Goal: Find specific page/section: Find specific page/section

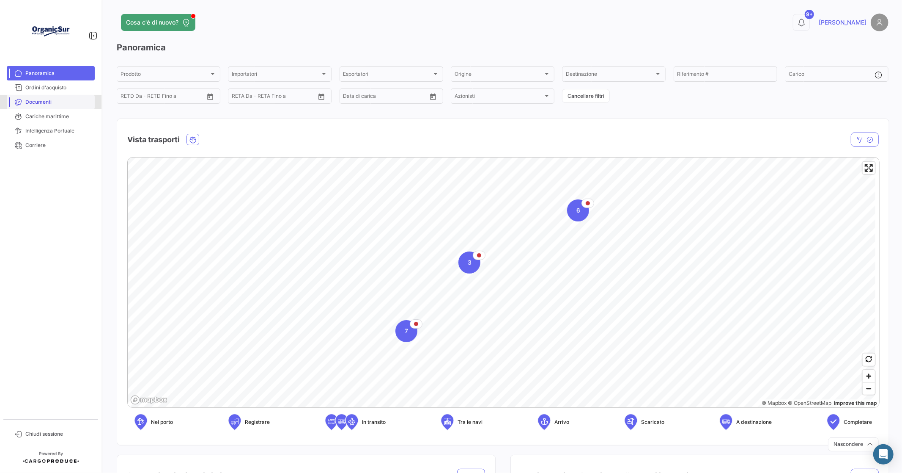
click at [30, 99] on span "Documenti" at bounding box center [58, 102] width 66 height 8
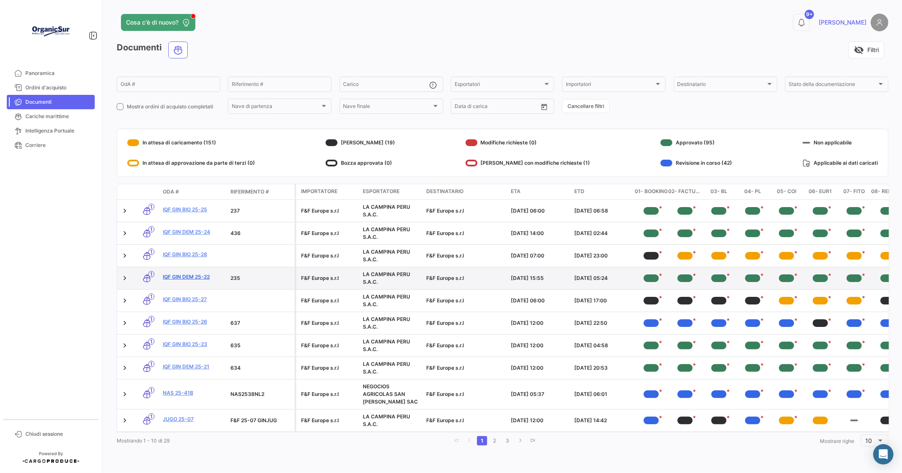
click at [192, 275] on link "IQF GIN DEM 25-22" at bounding box center [193, 277] width 61 height 8
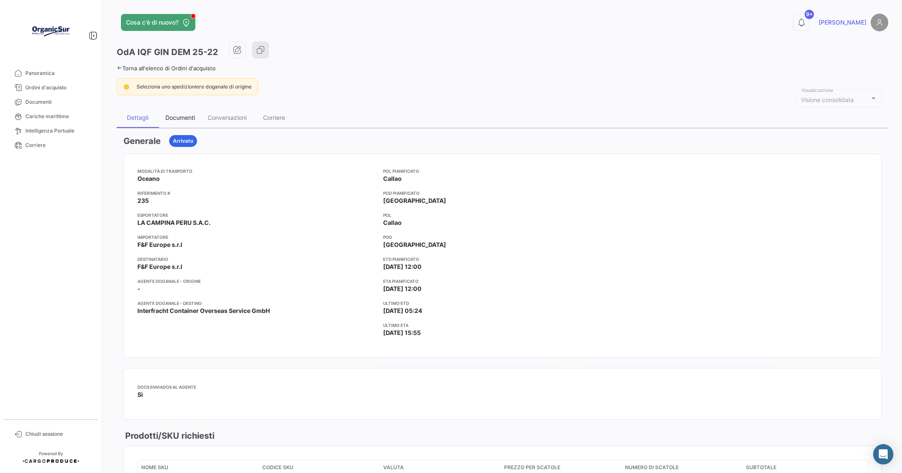
click at [174, 117] on div "Documenti" at bounding box center [180, 117] width 30 height 7
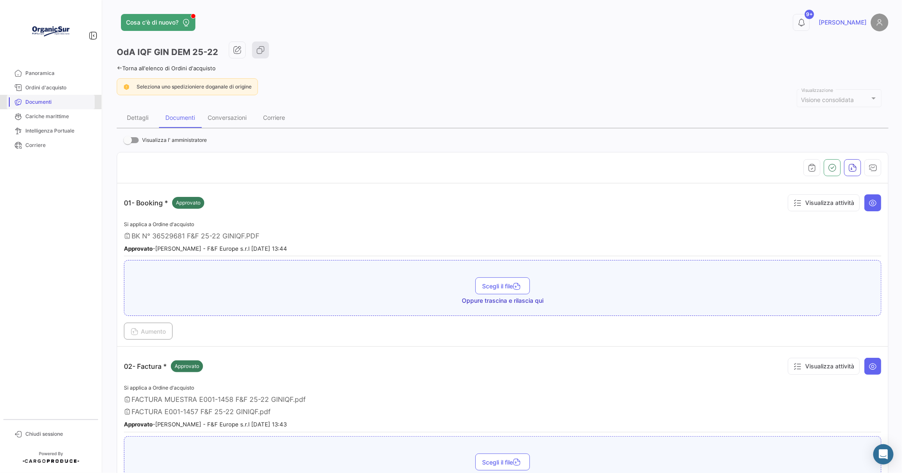
click at [41, 99] on span "Documenti" at bounding box center [58, 102] width 66 height 8
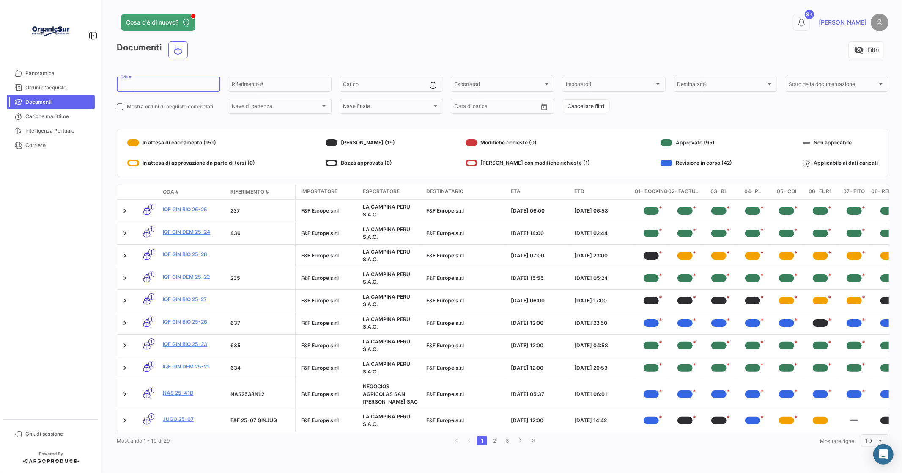
click at [138, 85] on input "OdA #" at bounding box center [169, 86] width 96 height 6
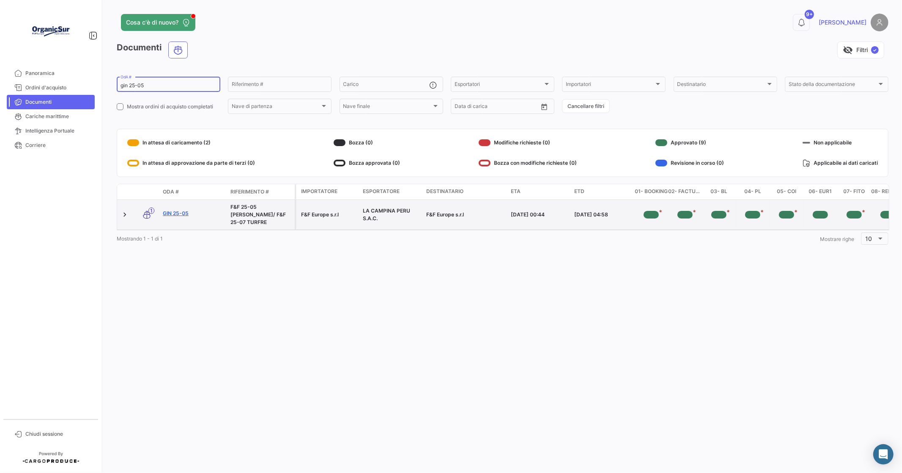
type input "gin 25-05"
click at [174, 209] on link "GIN 25-05" at bounding box center [193, 213] width 61 height 8
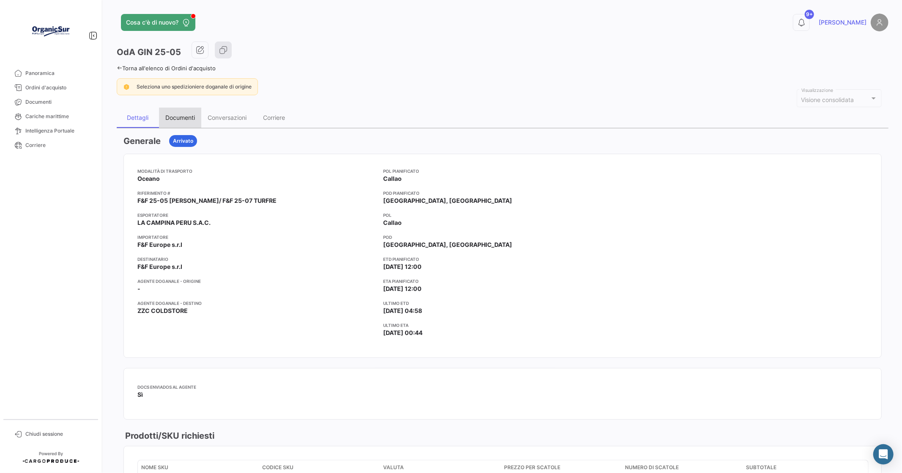
click at [186, 117] on div "Documenti" at bounding box center [180, 117] width 30 height 7
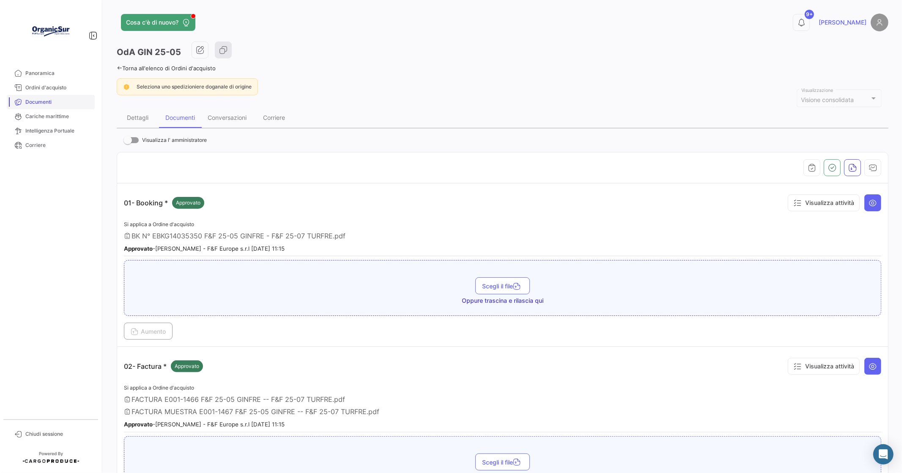
click at [40, 102] on span "Documenti" at bounding box center [58, 102] width 66 height 8
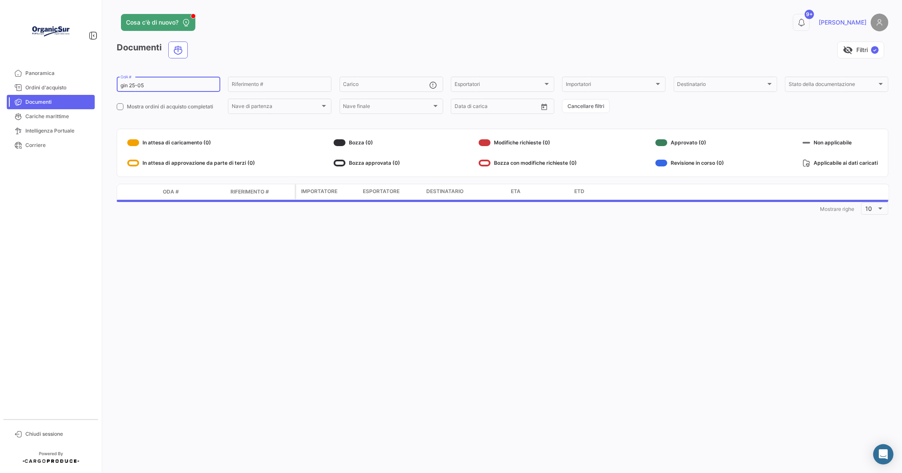
drag, startPoint x: 157, startPoint y: 88, endPoint x: 154, endPoint y: 91, distance: 4.8
click at [157, 89] on div "gin 25-05 OdA #" at bounding box center [169, 83] width 96 height 17
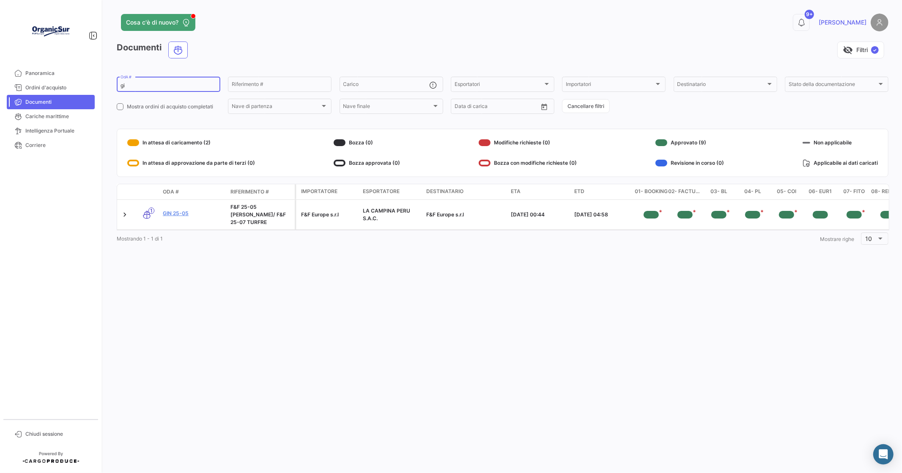
type input "g"
